Goal: Information Seeking & Learning: Learn about a topic

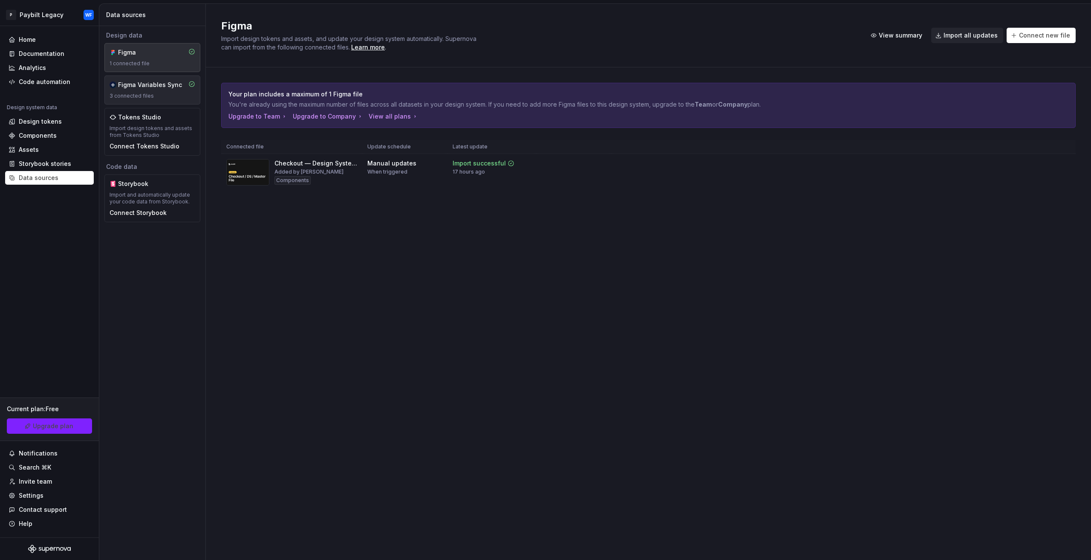
click at [139, 90] on div "Figma Variables Sync 3 connected files" at bounding box center [153, 90] width 86 height 19
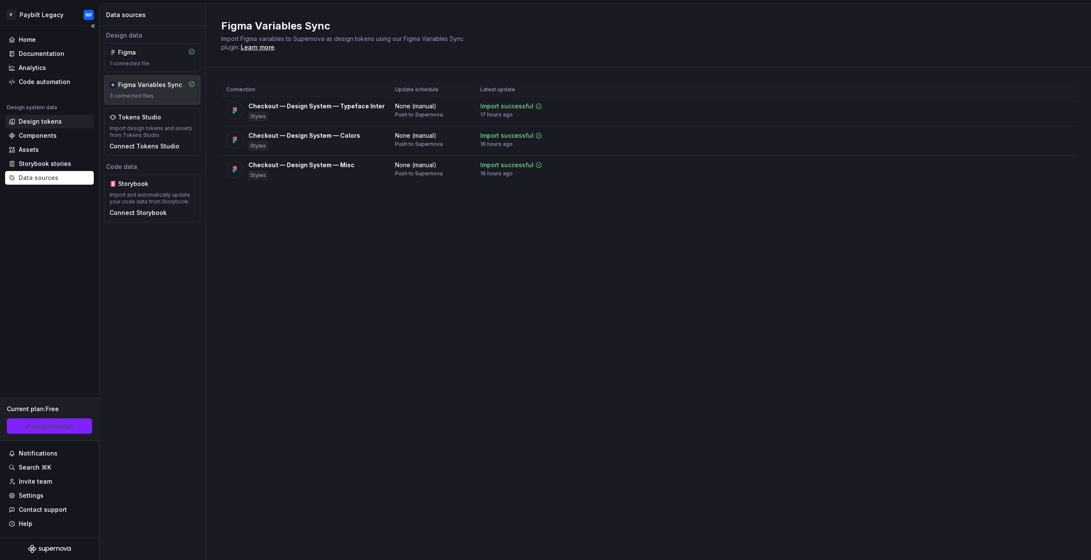
click at [37, 118] on div "Design tokens" at bounding box center [40, 121] width 43 height 9
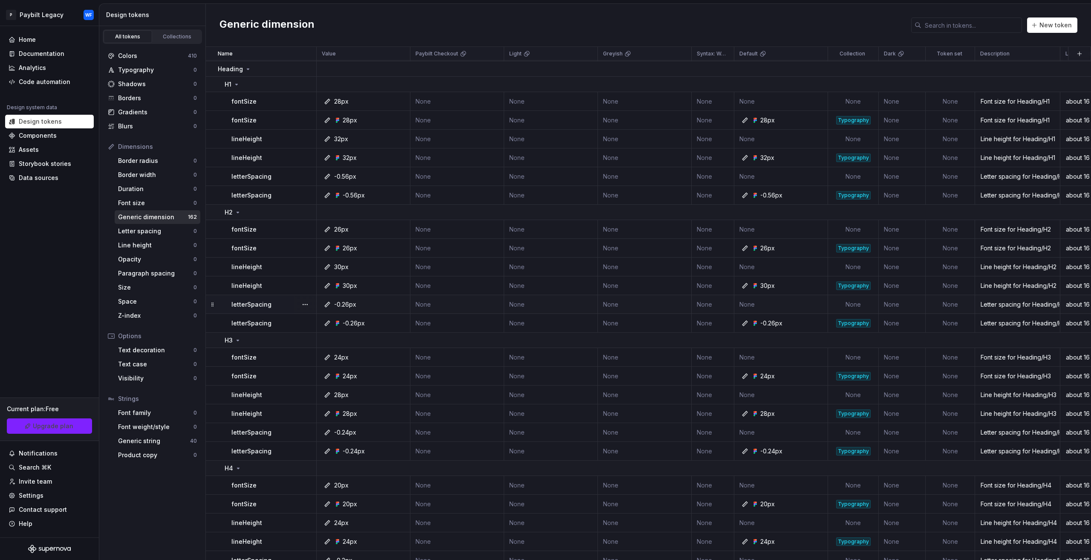
scroll to position [2897, 0]
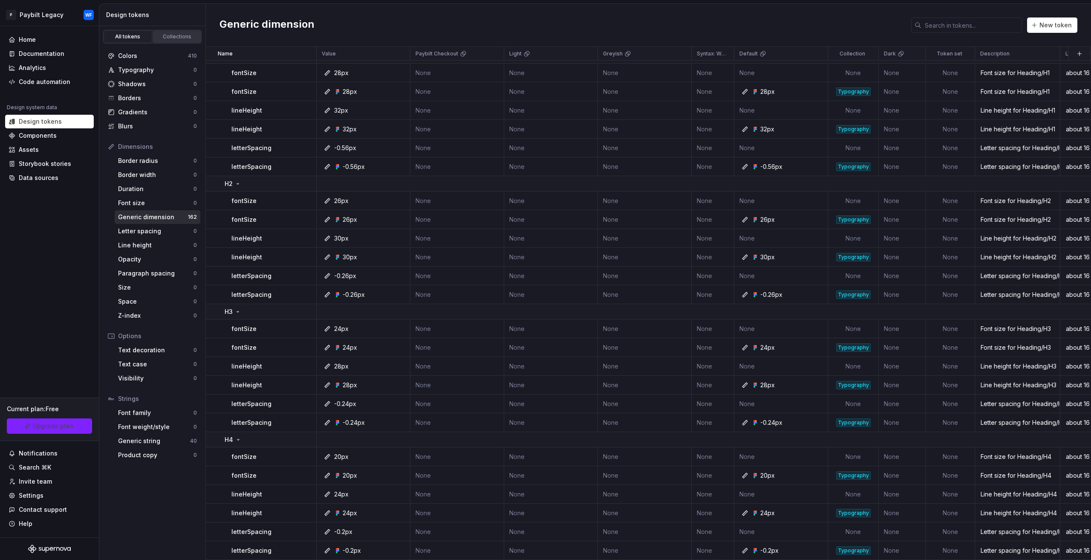
click at [174, 36] on div "Collections" at bounding box center [177, 36] width 43 height 7
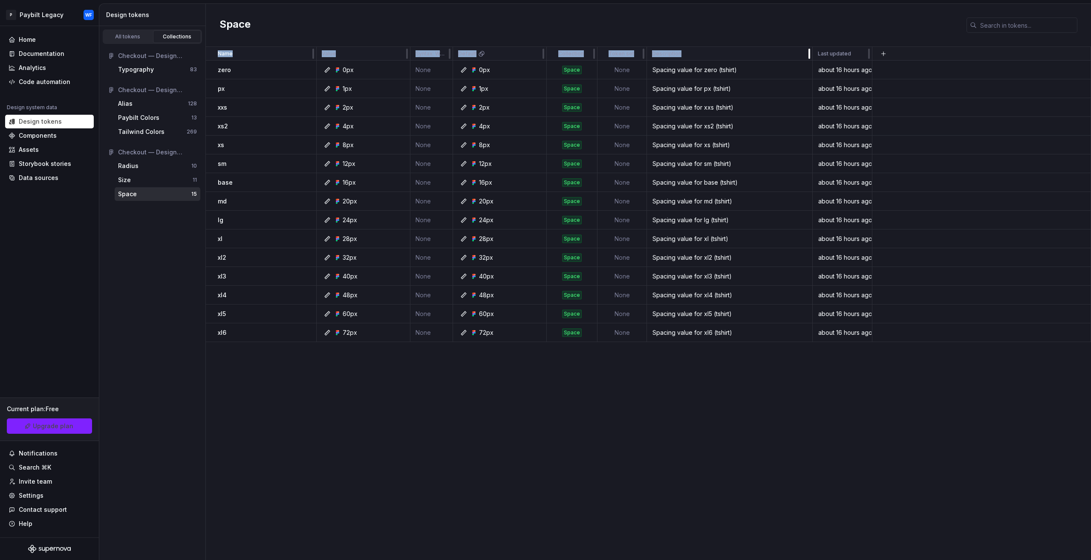
drag, startPoint x: 729, startPoint y: 54, endPoint x: 812, endPoint y: 50, distance: 82.4
click at [139, 179] on div "Size" at bounding box center [155, 180] width 75 height 9
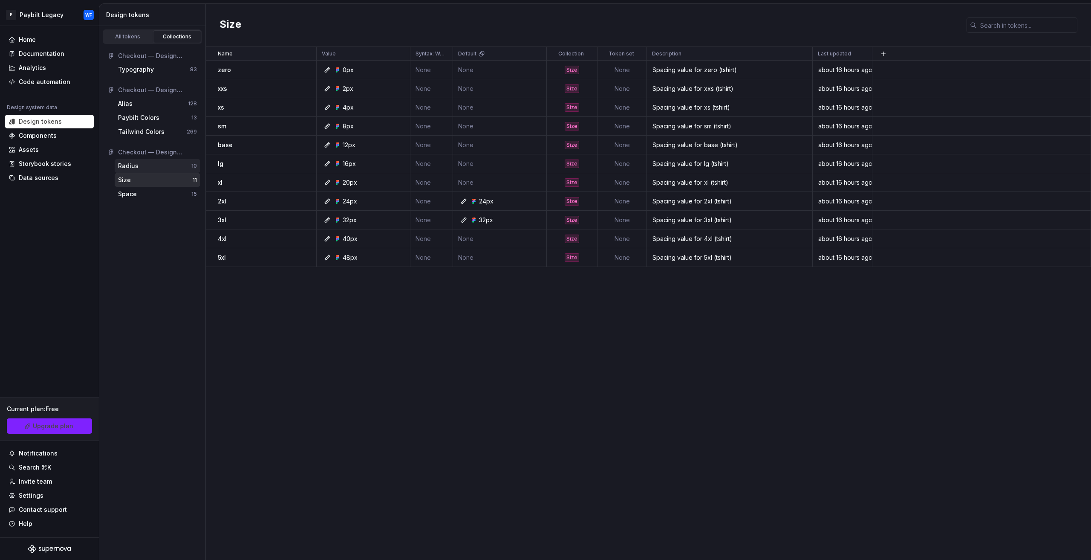
click at [155, 166] on div "Radius" at bounding box center [154, 166] width 73 height 9
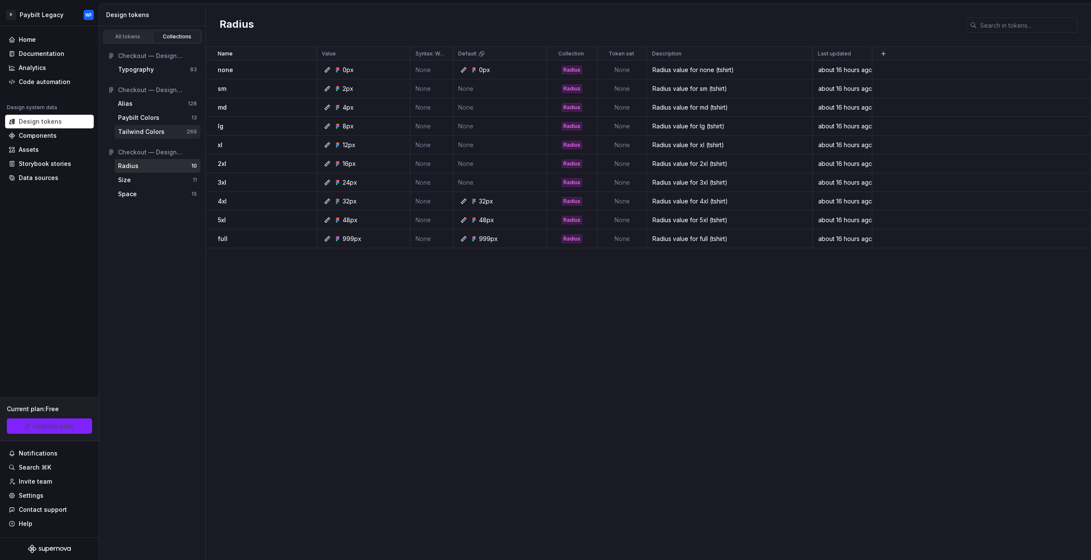
click at [149, 130] on div "Tailwind Colors" at bounding box center [141, 131] width 46 height 9
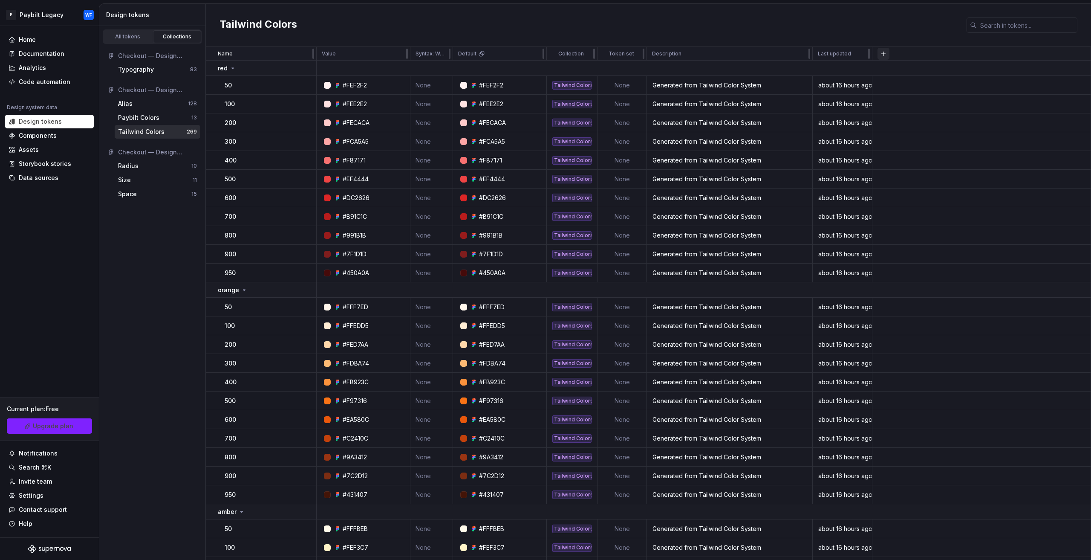
click at [883, 48] on button "button" at bounding box center [884, 54] width 12 height 12
click at [880, 23] on div "Tailwind Colors" at bounding box center [649, 25] width 886 height 43
